Goal: Task Accomplishment & Management: Use online tool/utility

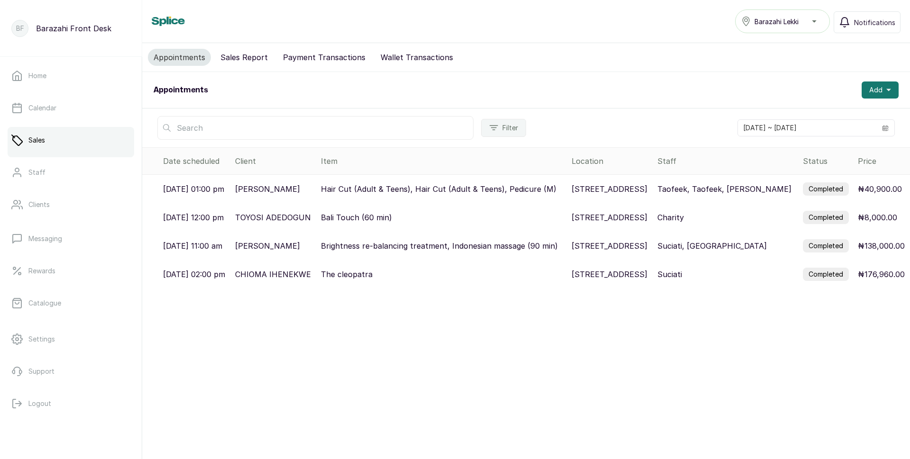
click at [724, 190] on p "Taofeek, Taofeek, [PERSON_NAME]" at bounding box center [724, 188] width 134 height 11
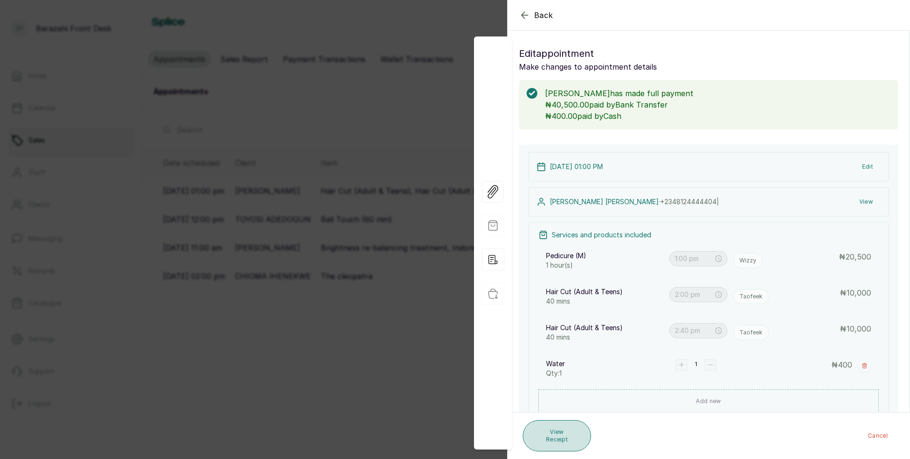
click at [546, 443] on button "View Receipt" at bounding box center [557, 435] width 68 height 31
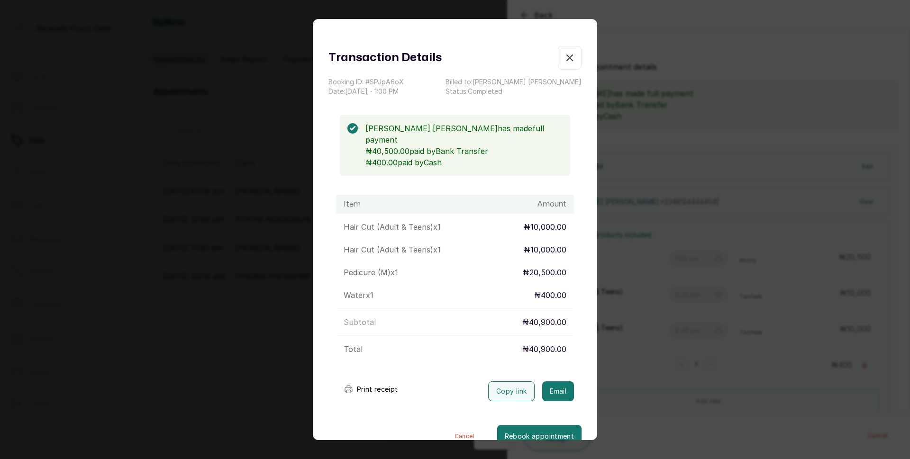
click at [363, 380] on button "Print receipt" at bounding box center [371, 389] width 70 height 19
click at [564, 63] on icon "button" at bounding box center [569, 57] width 11 height 11
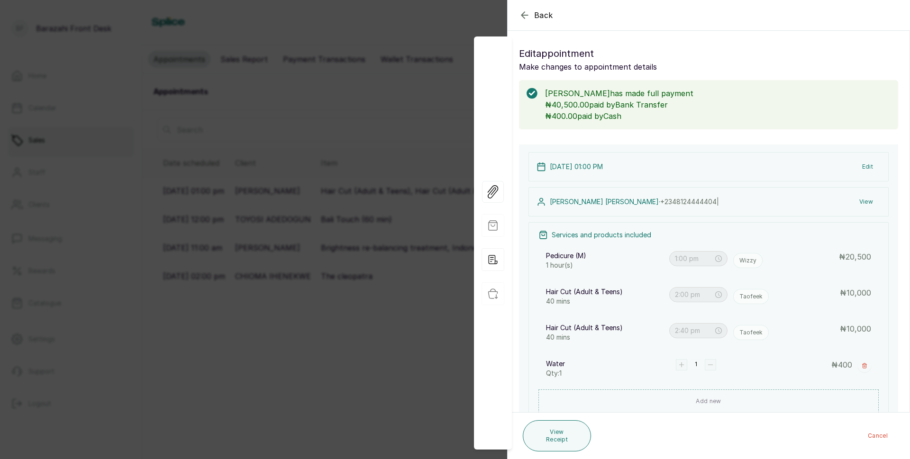
click at [541, 18] on span "Back" at bounding box center [543, 14] width 19 height 11
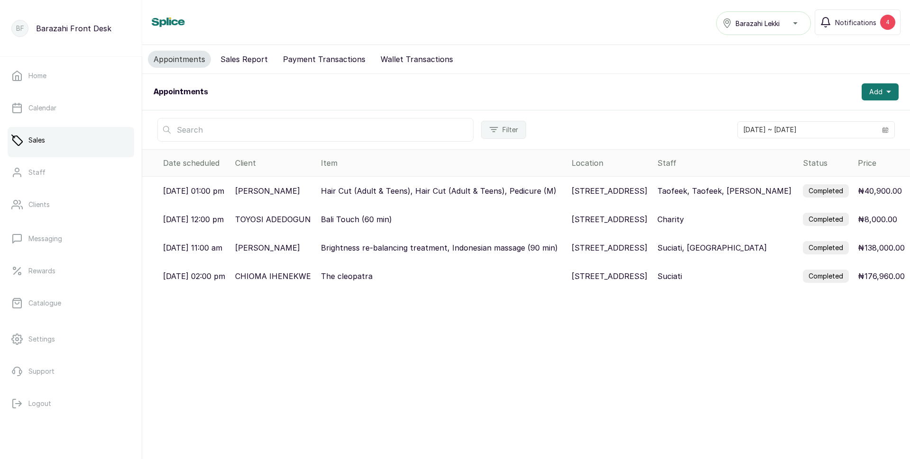
click at [41, 150] on link "Sales" at bounding box center [71, 140] width 126 height 27
click at [54, 114] on link "Calendar" at bounding box center [71, 108] width 126 height 27
